Goal: Task Accomplishment & Management: Use online tool/utility

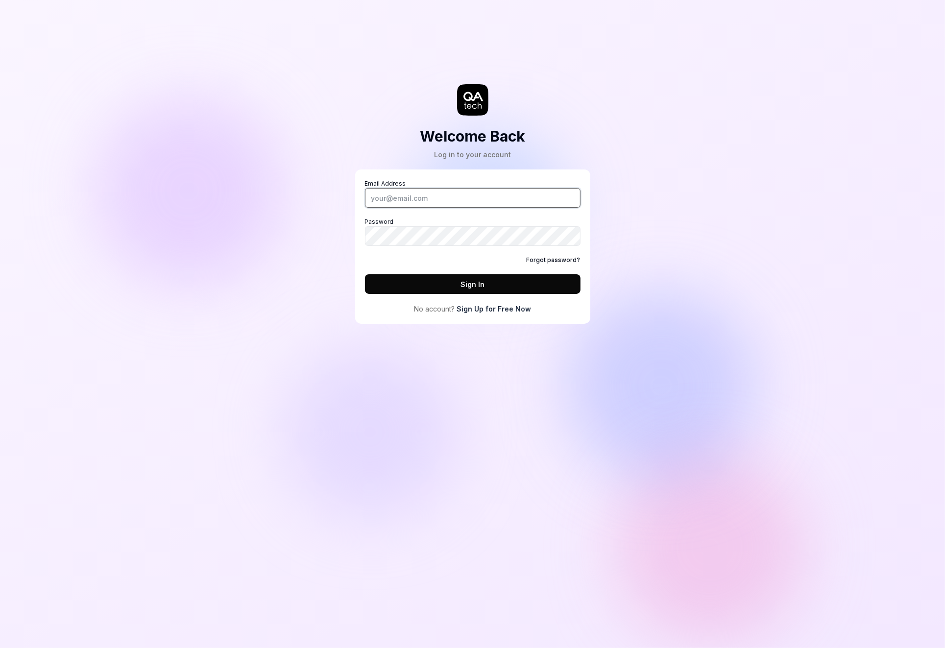
click at [470, 196] on input "Email Address" at bounding box center [473, 198] width 216 height 20
type input "alexandra.hotti@qa.tech"
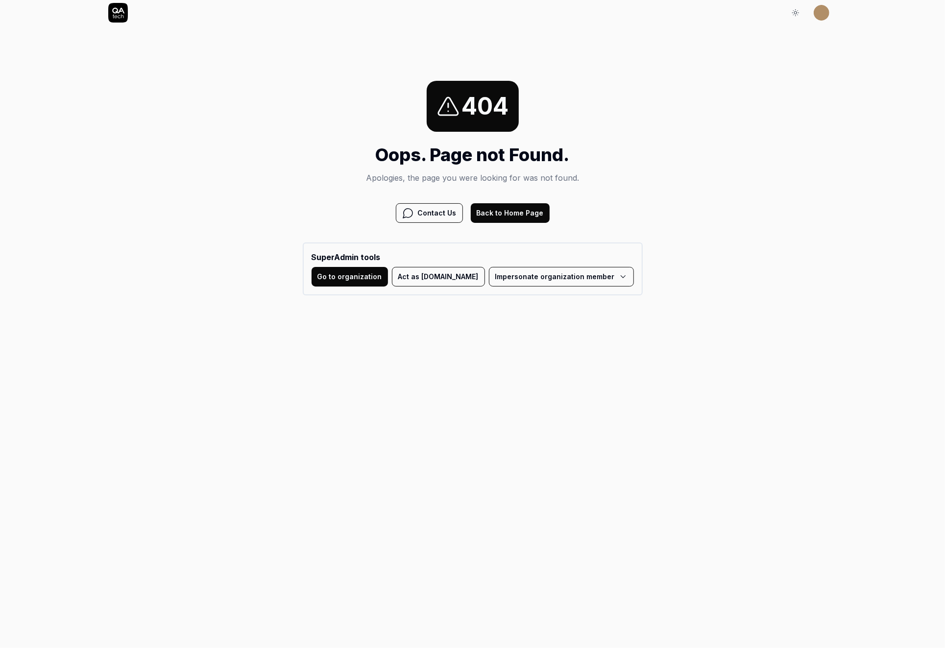
click at [436, 278] on button "Act as QA.tech" at bounding box center [438, 277] width 93 height 20
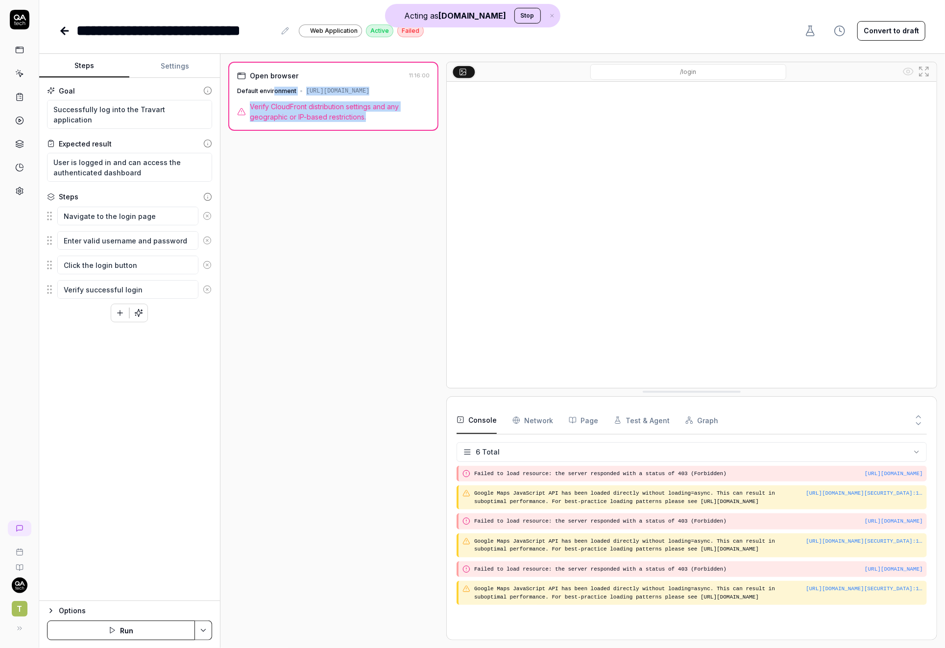
drag, startPoint x: 392, startPoint y: 126, endPoint x: 250, endPoint y: 102, distance: 144.2
click at [250, 102] on div "Open browser 11:16:00 Default environment [URL][DOMAIN_NAME] Verify CloudFront …" at bounding box center [333, 96] width 210 height 69
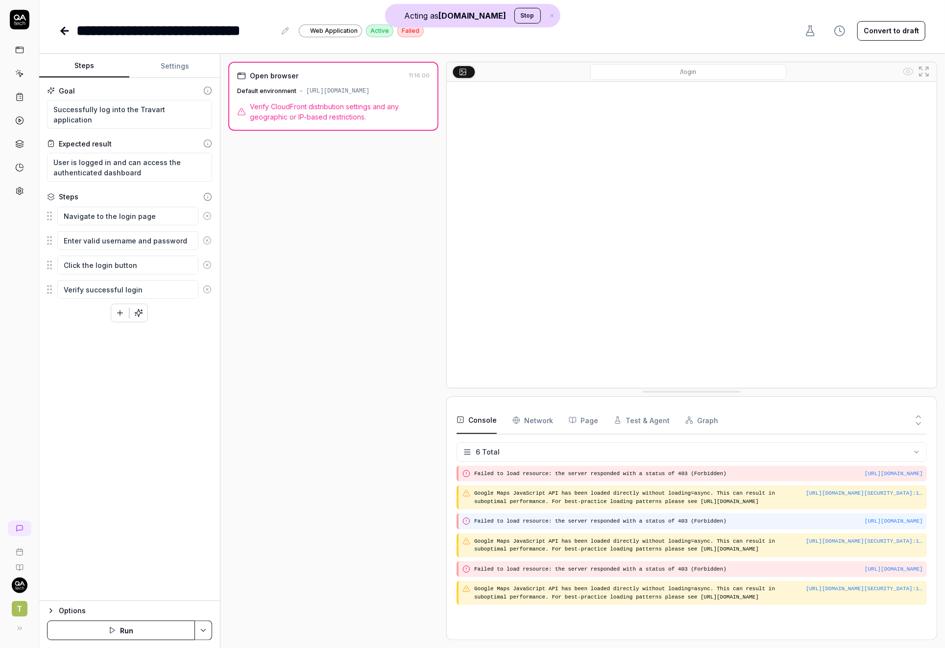
click at [620, 521] on pre "Failed to load resource: the server responded with a status of 403 (Forbidden)" at bounding box center [698, 521] width 449 height 8
click at [634, 522] on pre "Failed to load resource: the server responded with a status of 403 (Forbidden)" at bounding box center [698, 521] width 449 height 8
type textarea "*"
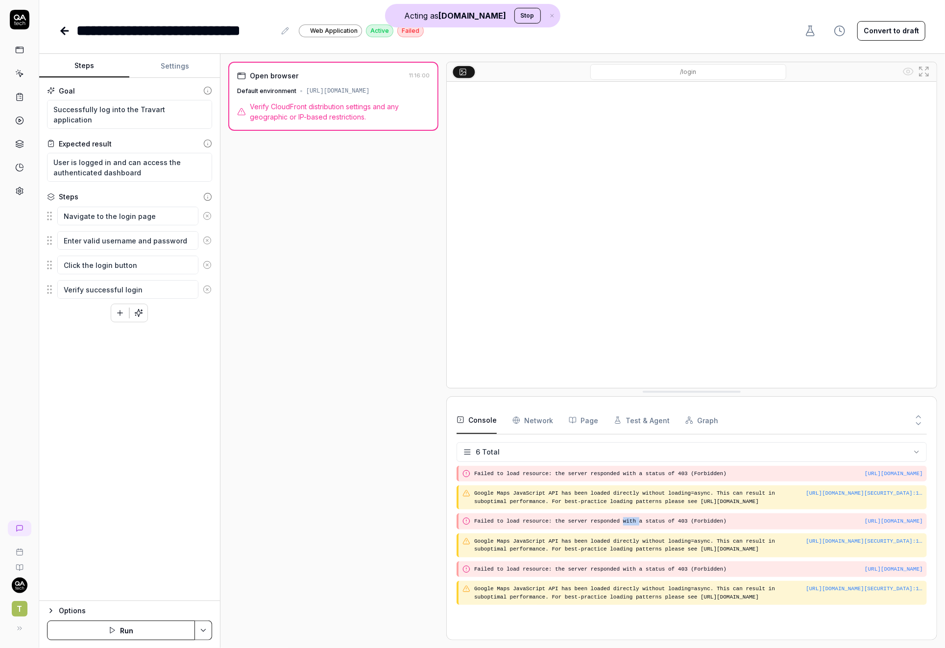
click at [70, 34] on icon at bounding box center [65, 31] width 12 height 12
